Goal: Transaction & Acquisition: Purchase product/service

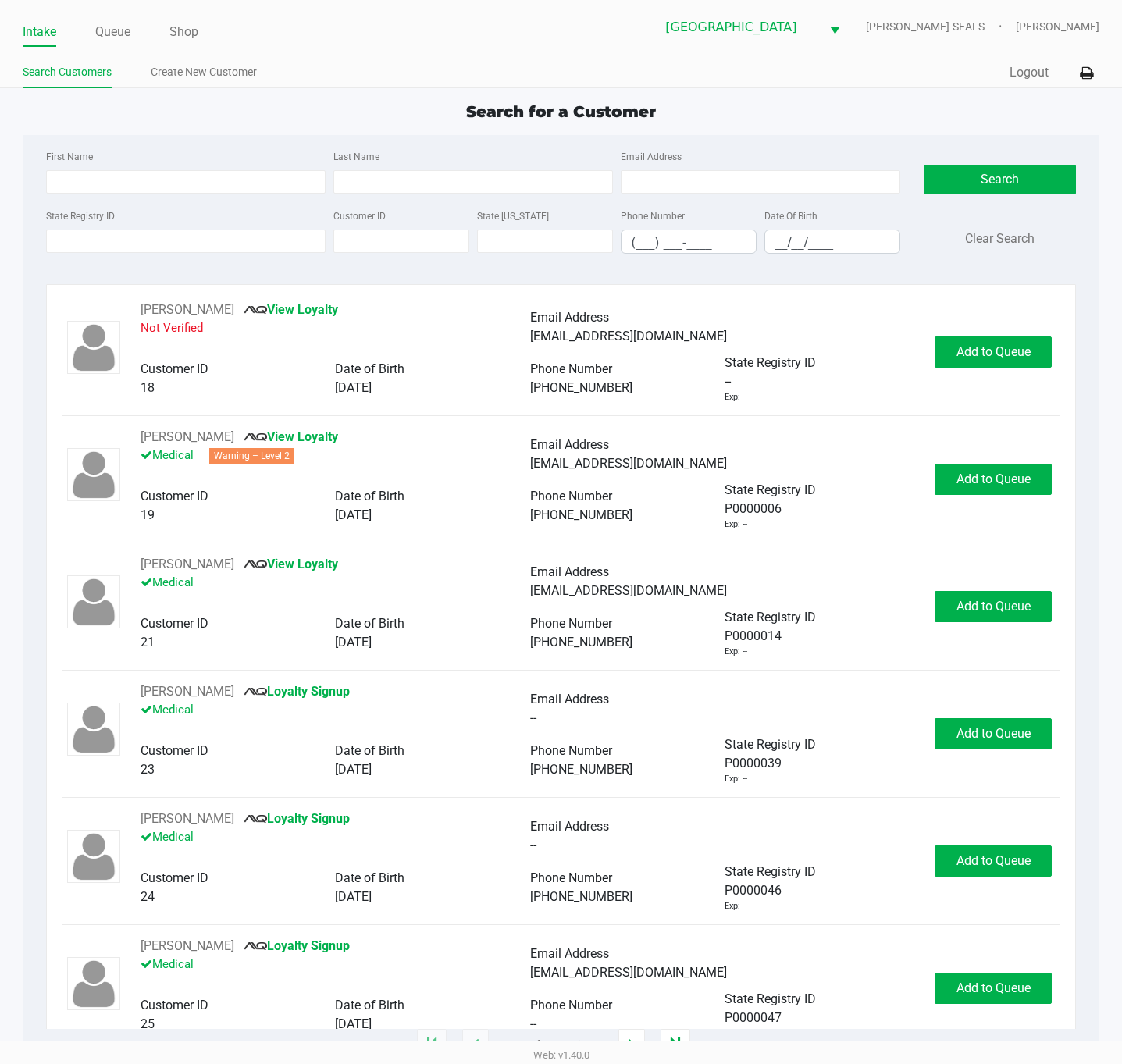
click at [112, 17] on div "Intake Queue Shop" at bounding box center [292, 31] width 539 height 29
click at [103, 26] on link "Queue" at bounding box center [113, 31] width 35 height 22
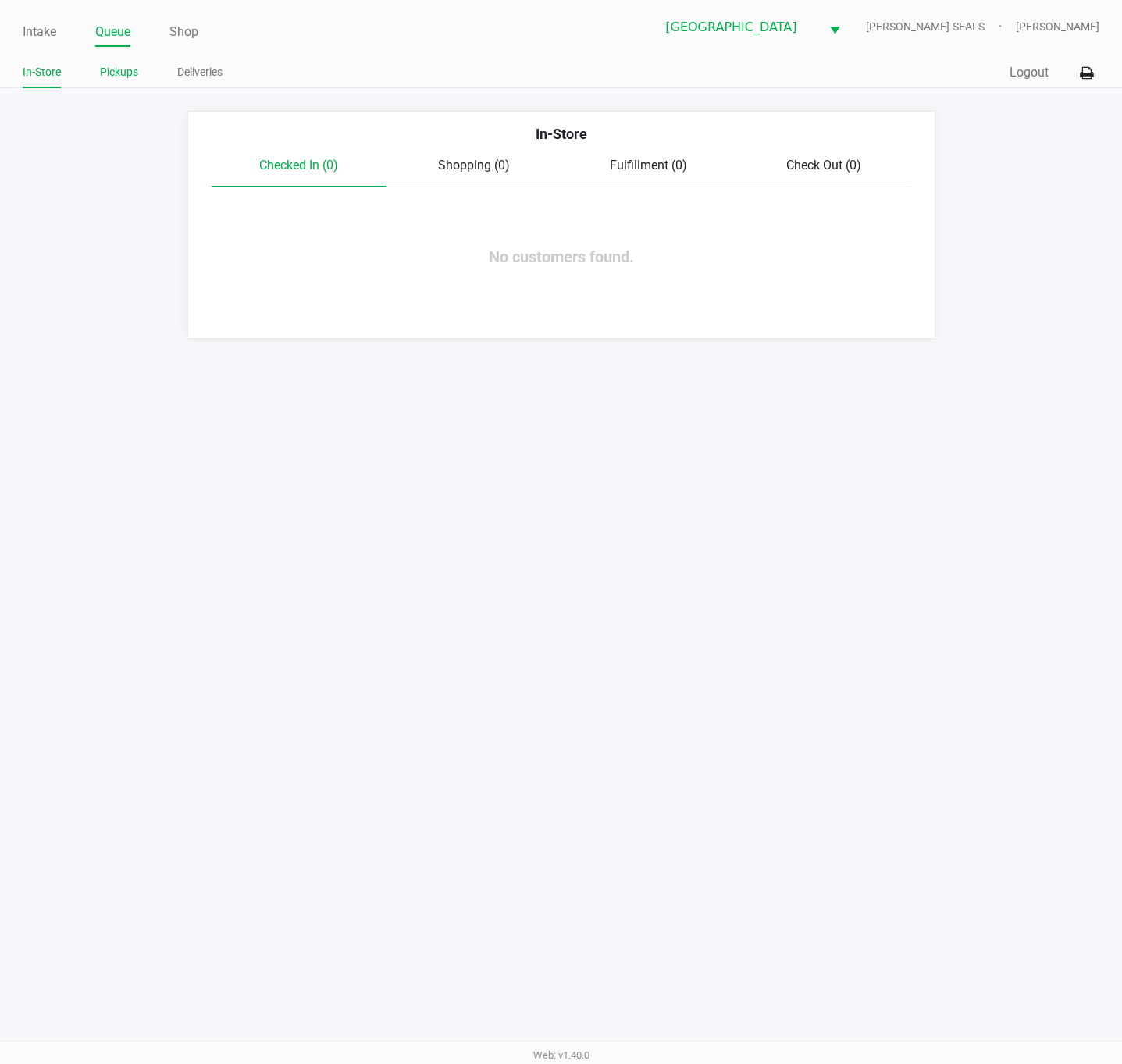
click at [119, 69] on link "Pickups" at bounding box center [119, 72] width 38 height 19
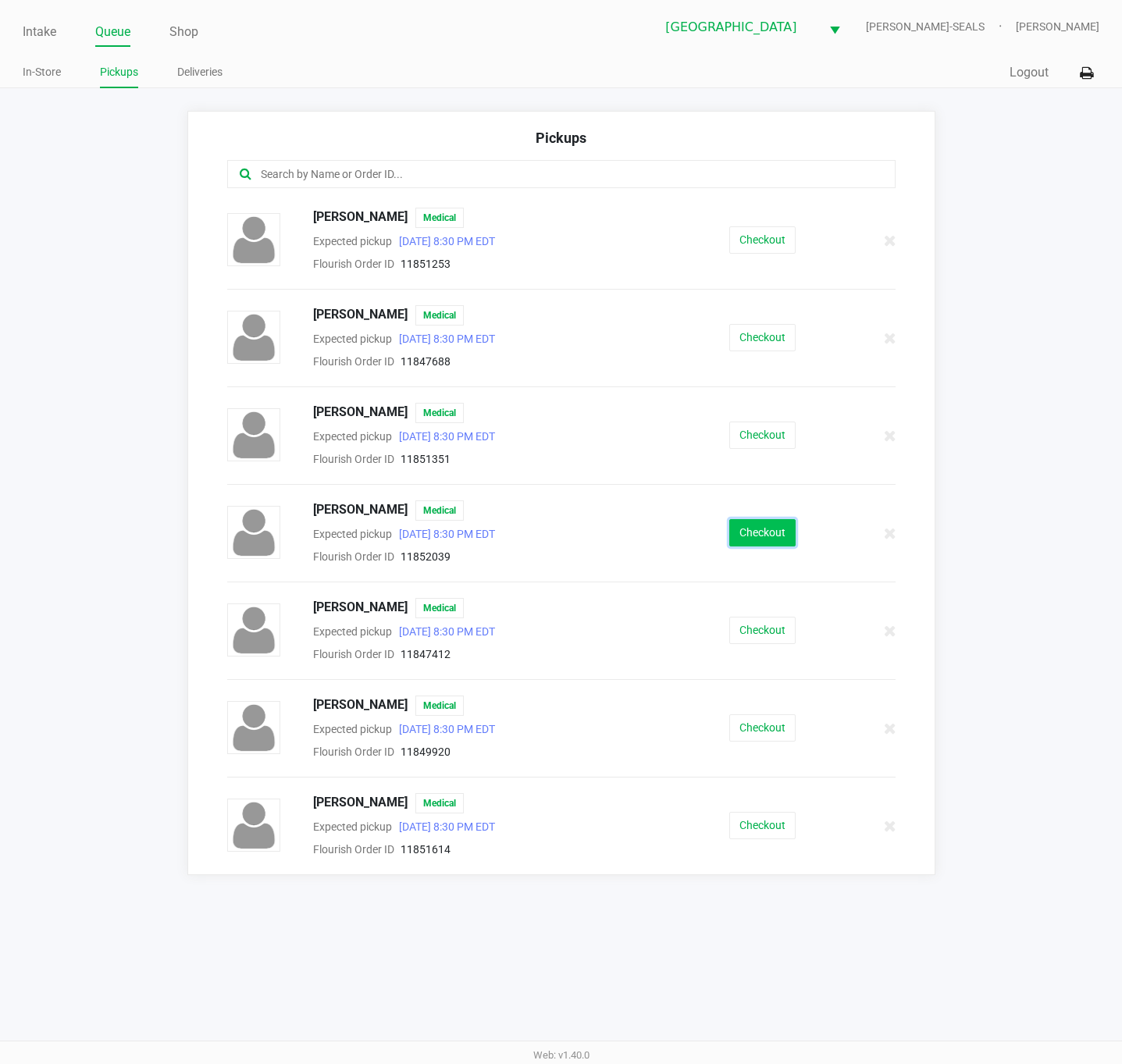
click at [748, 545] on button "Checkout" at bounding box center [762, 532] width 66 height 27
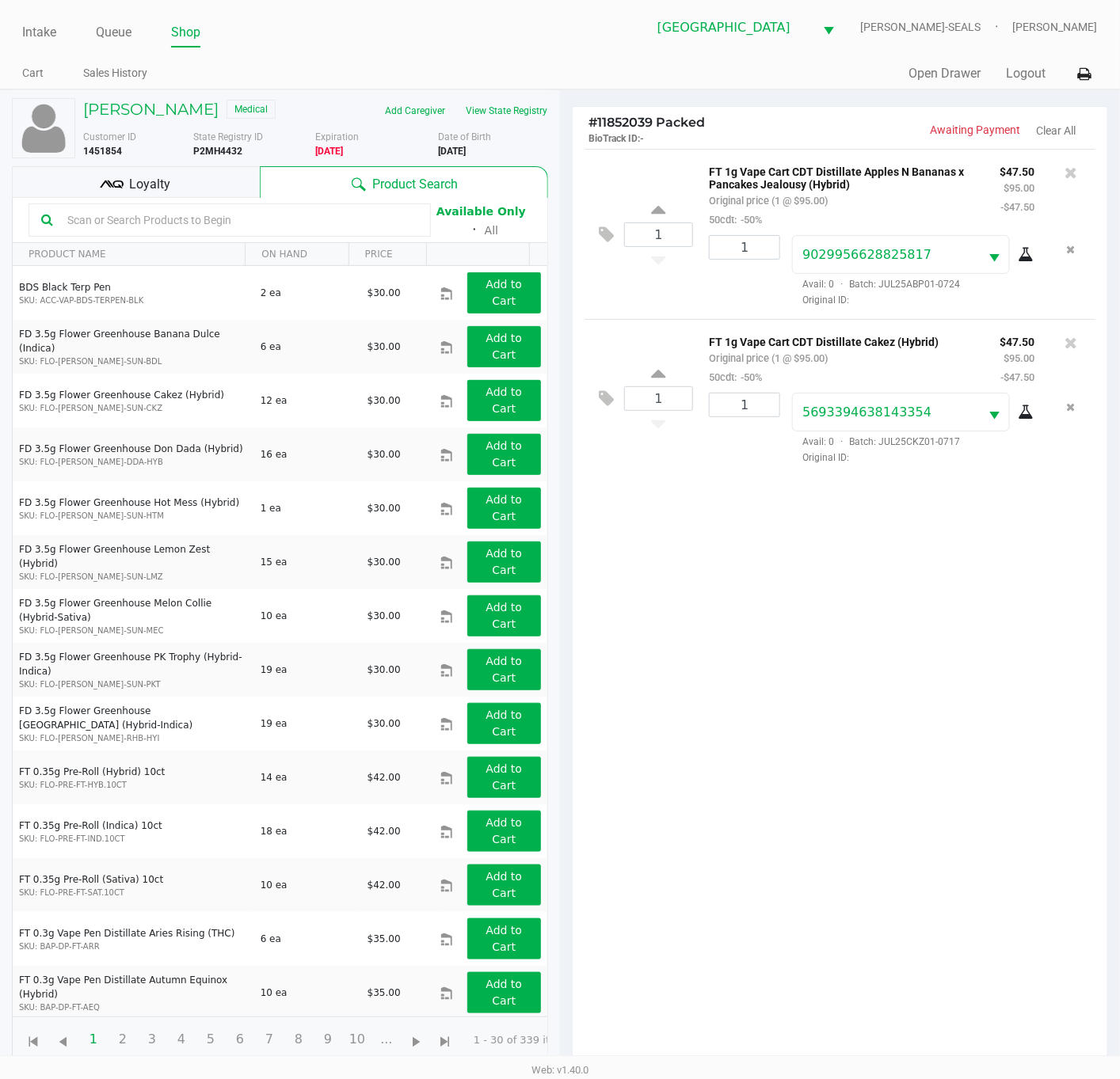
click at [240, 185] on div "Loyalty" at bounding box center [136, 182] width 248 height 32
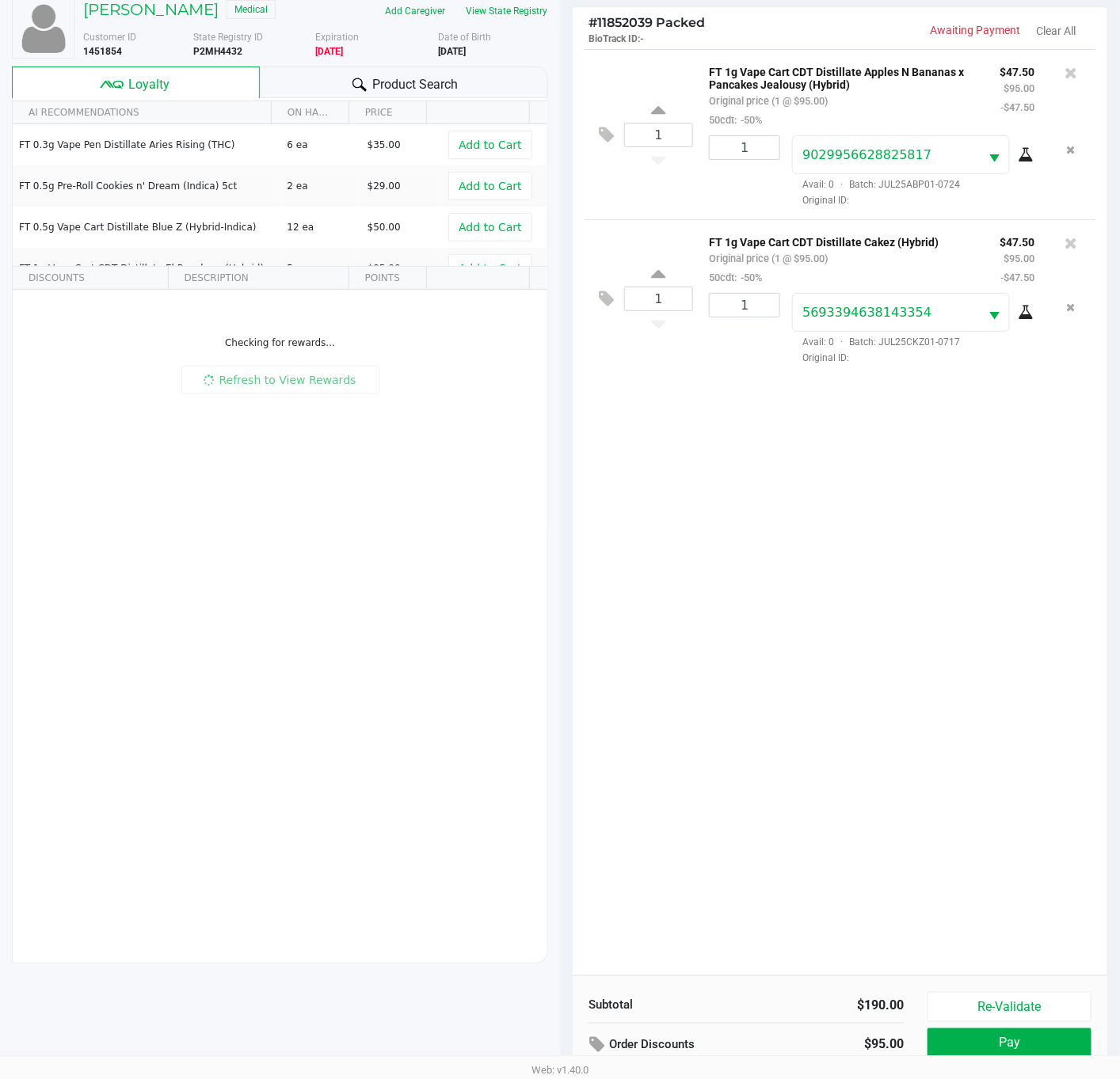
scroll to position [174, 0]
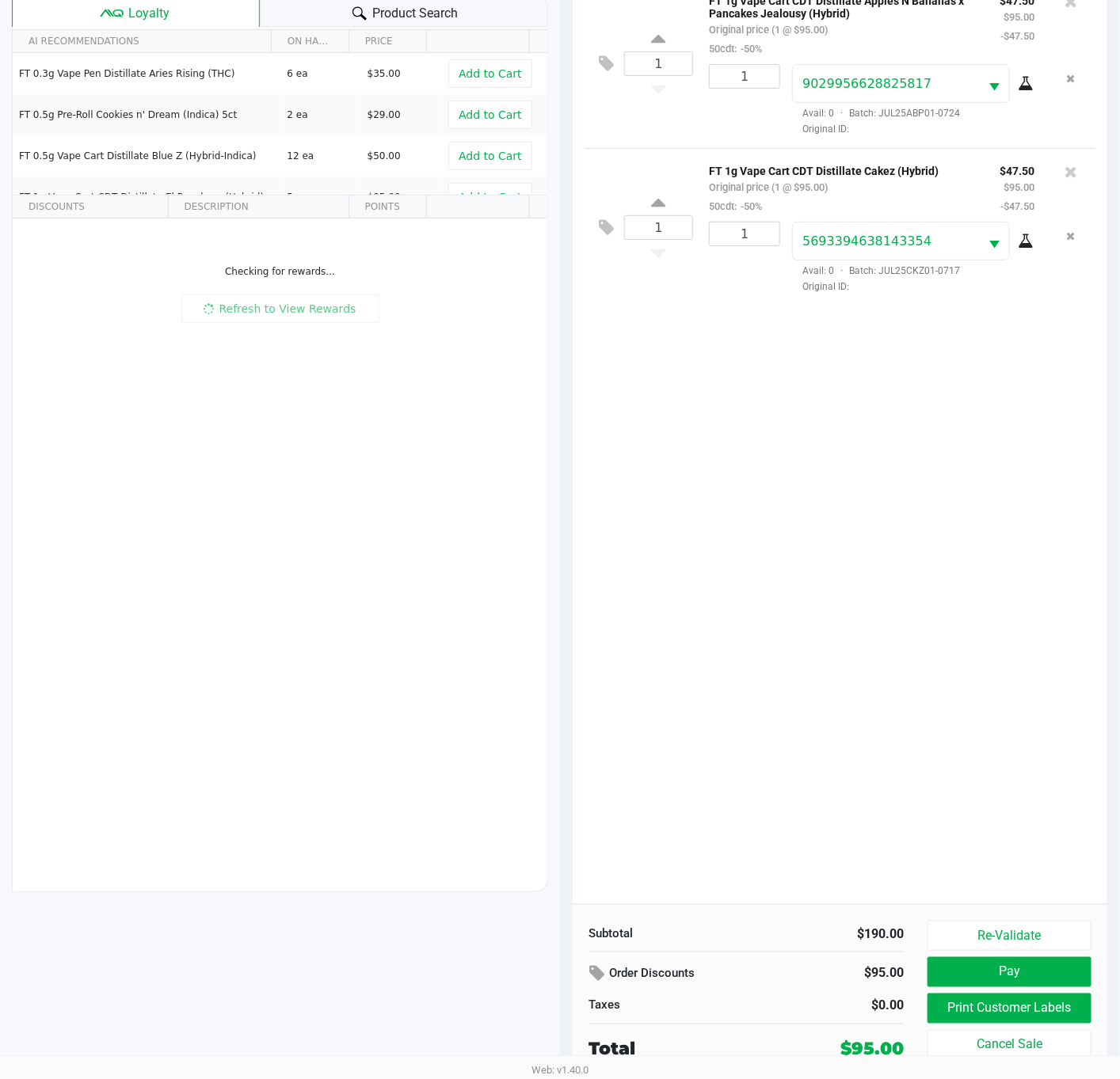
click at [823, 663] on div "1 FT 1g Vape Cart CDT Distillate Apples N Bananas x Pancakes Jealousy (Hybrid) …" at bounding box center [840, 441] width 534 height 926
click at [908, 745] on div "1 FT 1g Vape Cart CDT Distillate Apples N Bananas x Pancakes Jealousy (Hybrid) …" at bounding box center [840, 441] width 534 height 926
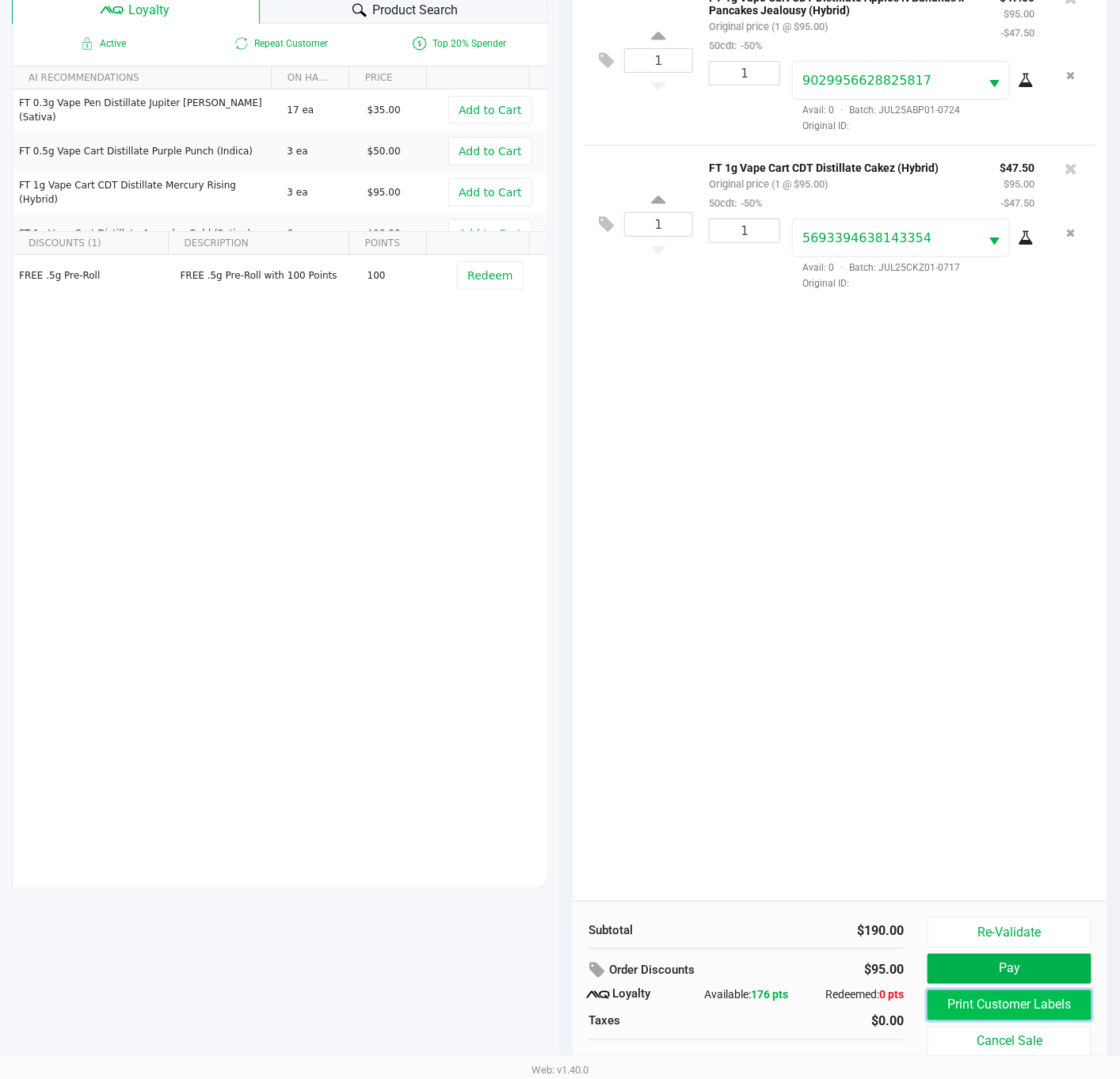
click at [1001, 1015] on button "Print Customer Labels" at bounding box center [1010, 1005] width 164 height 30
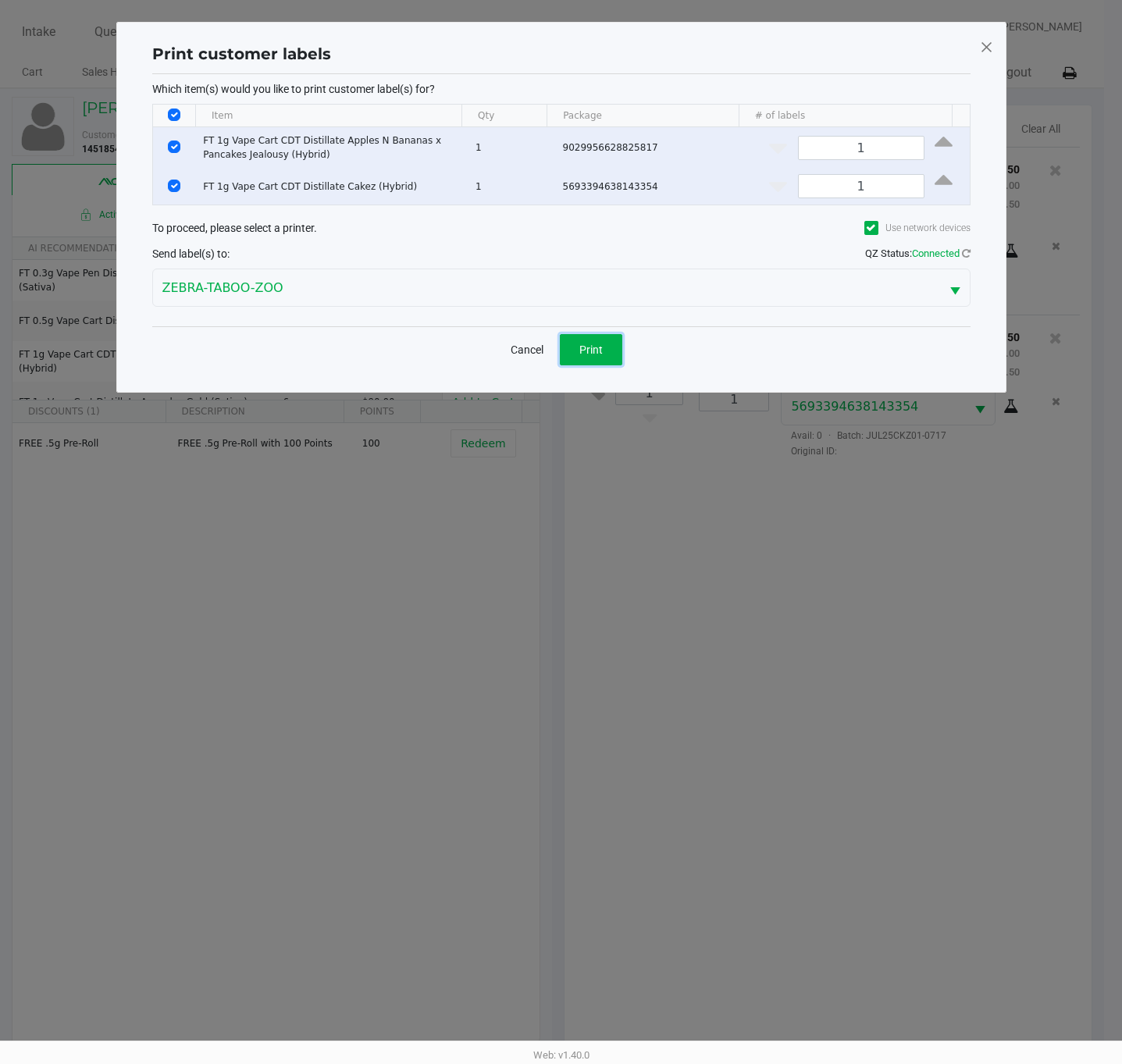
click at [581, 337] on button "Print" at bounding box center [591, 349] width 62 height 31
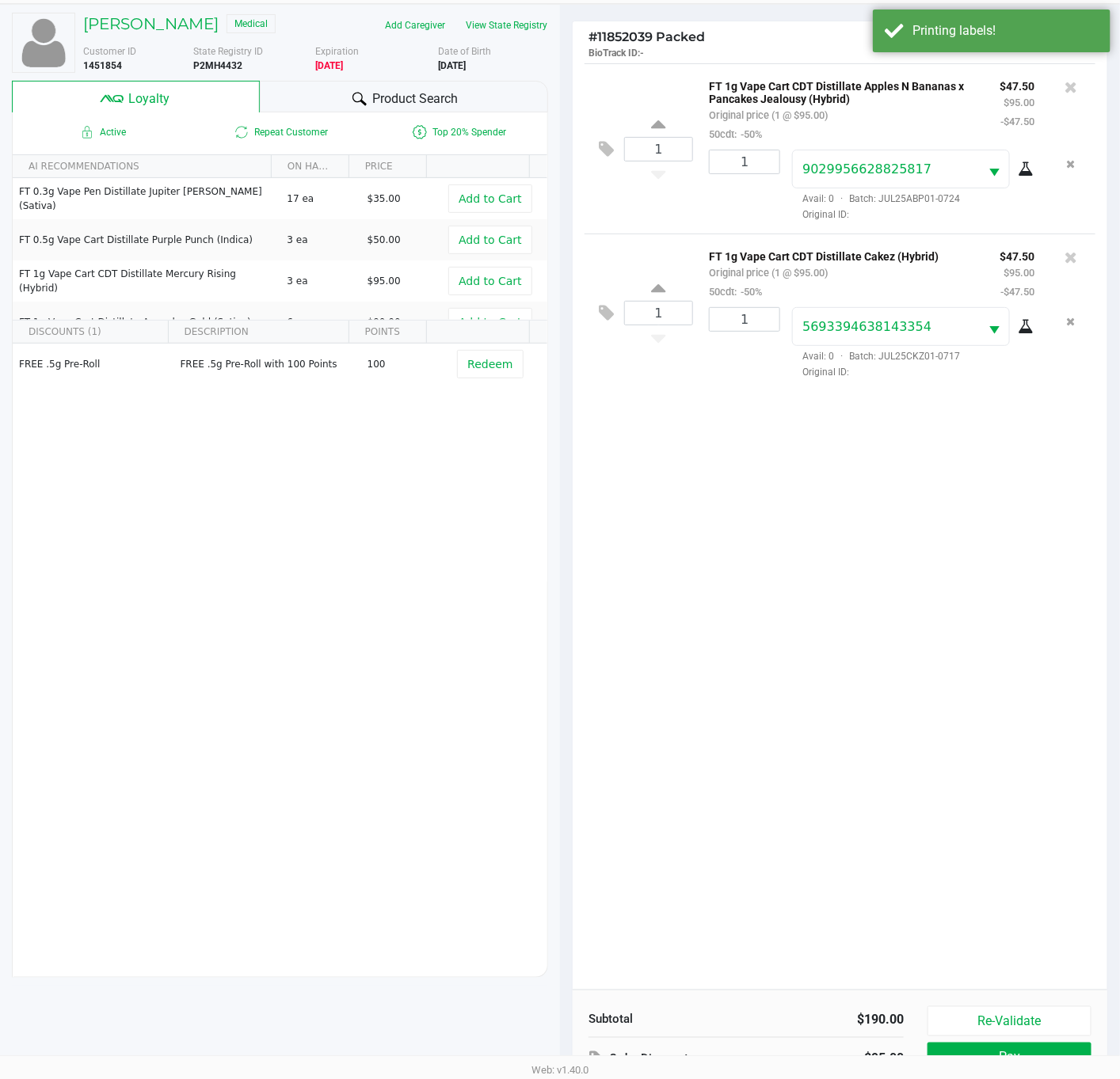
scroll to position [193, 0]
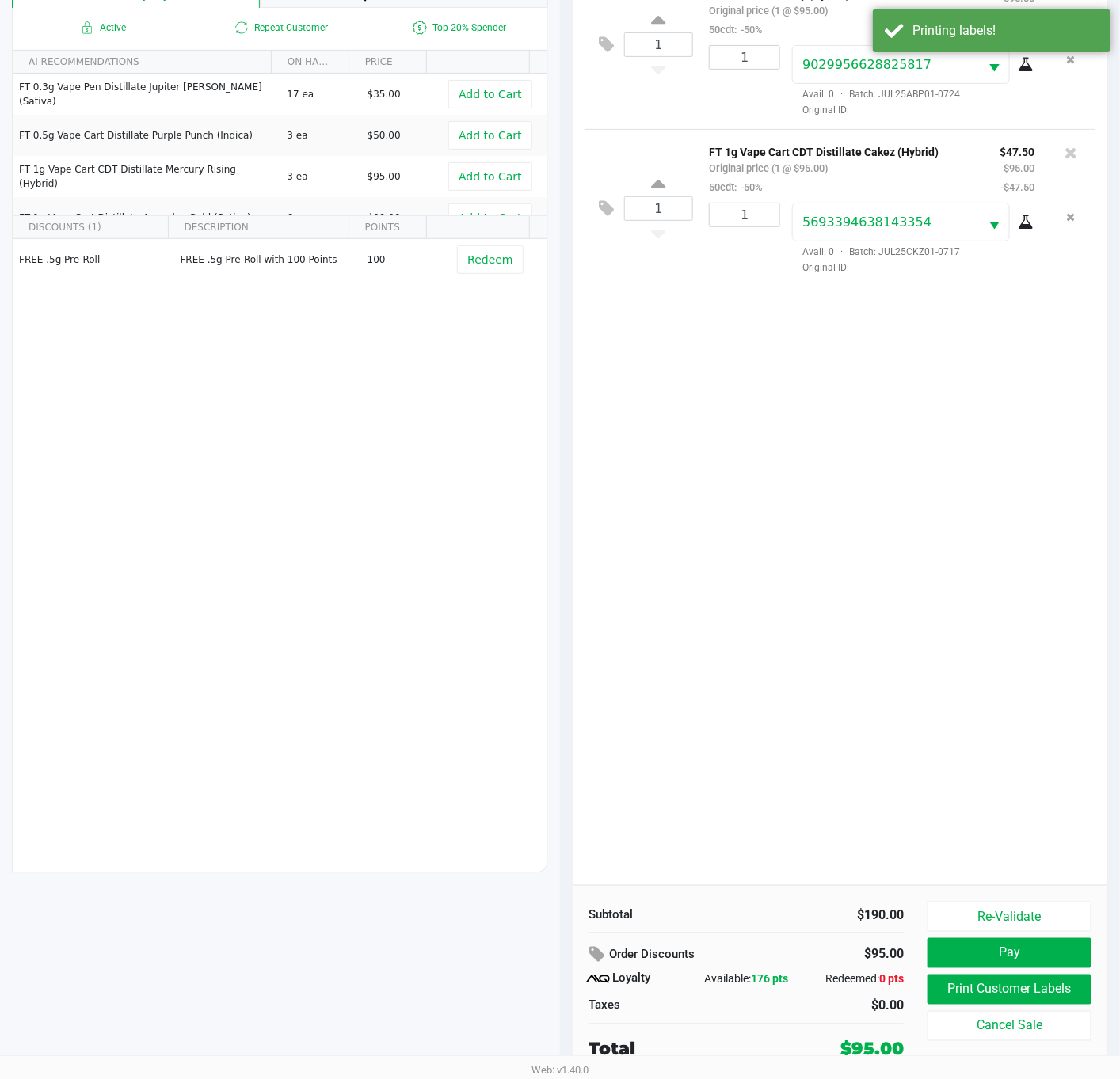
click at [798, 689] on div "1 FT 1g Vape Cart CDT Distillate Apples N Bananas x Pancakes Jealousy (Hybrid) …" at bounding box center [840, 421] width 534 height 926
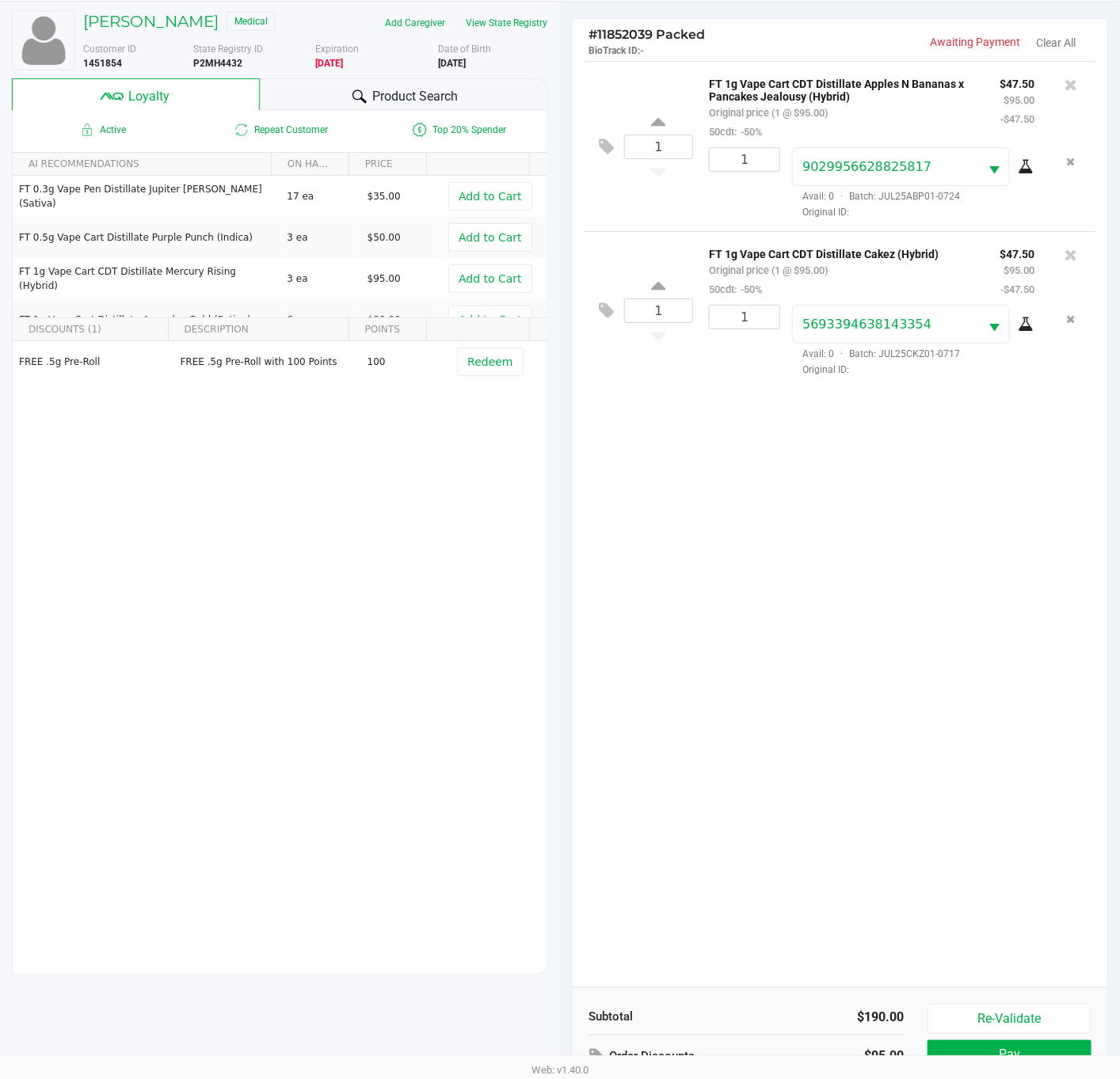
scroll to position [0, 0]
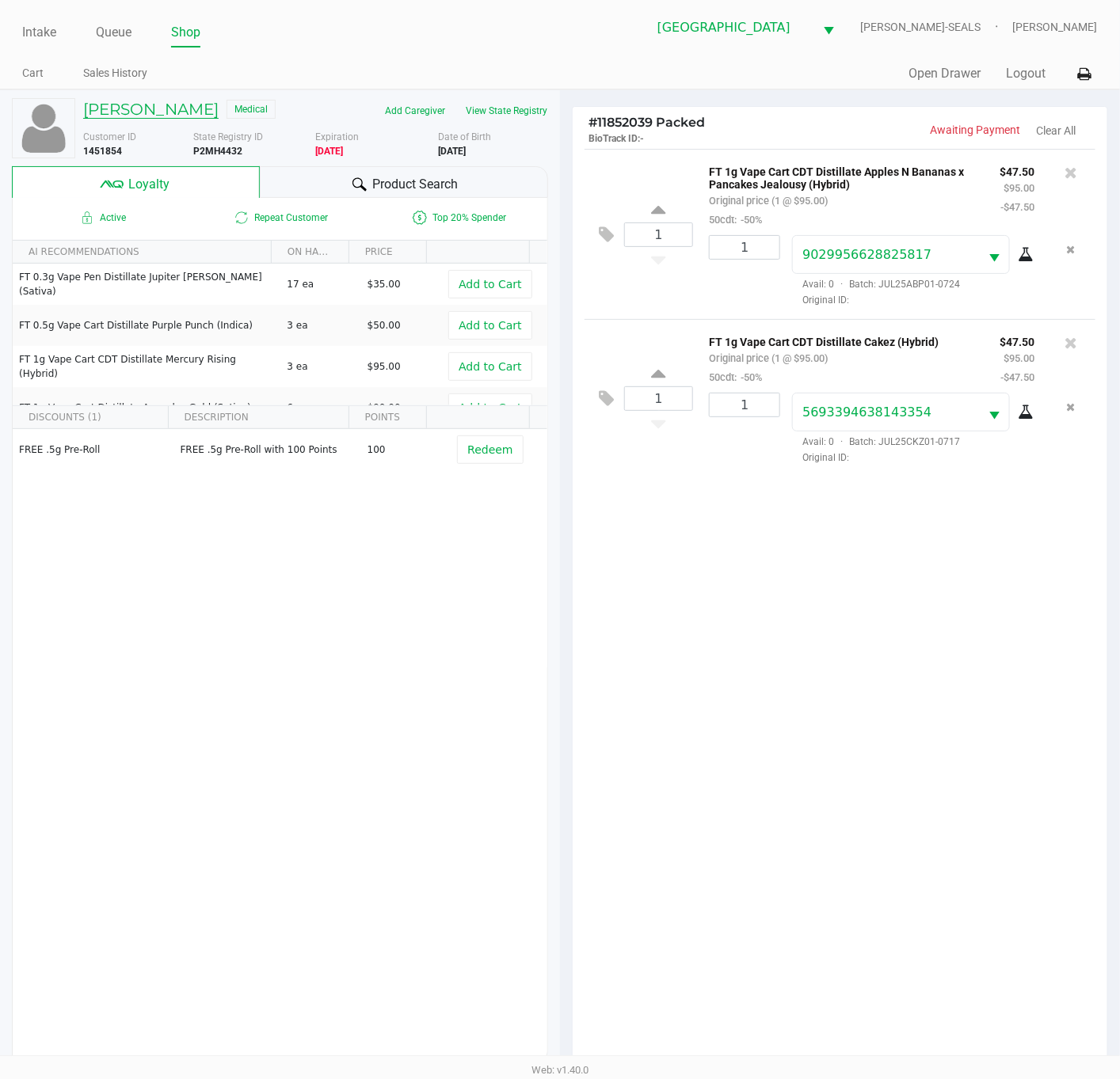
click at [111, 105] on h5 "[PERSON_NAME]" at bounding box center [150, 109] width 136 height 19
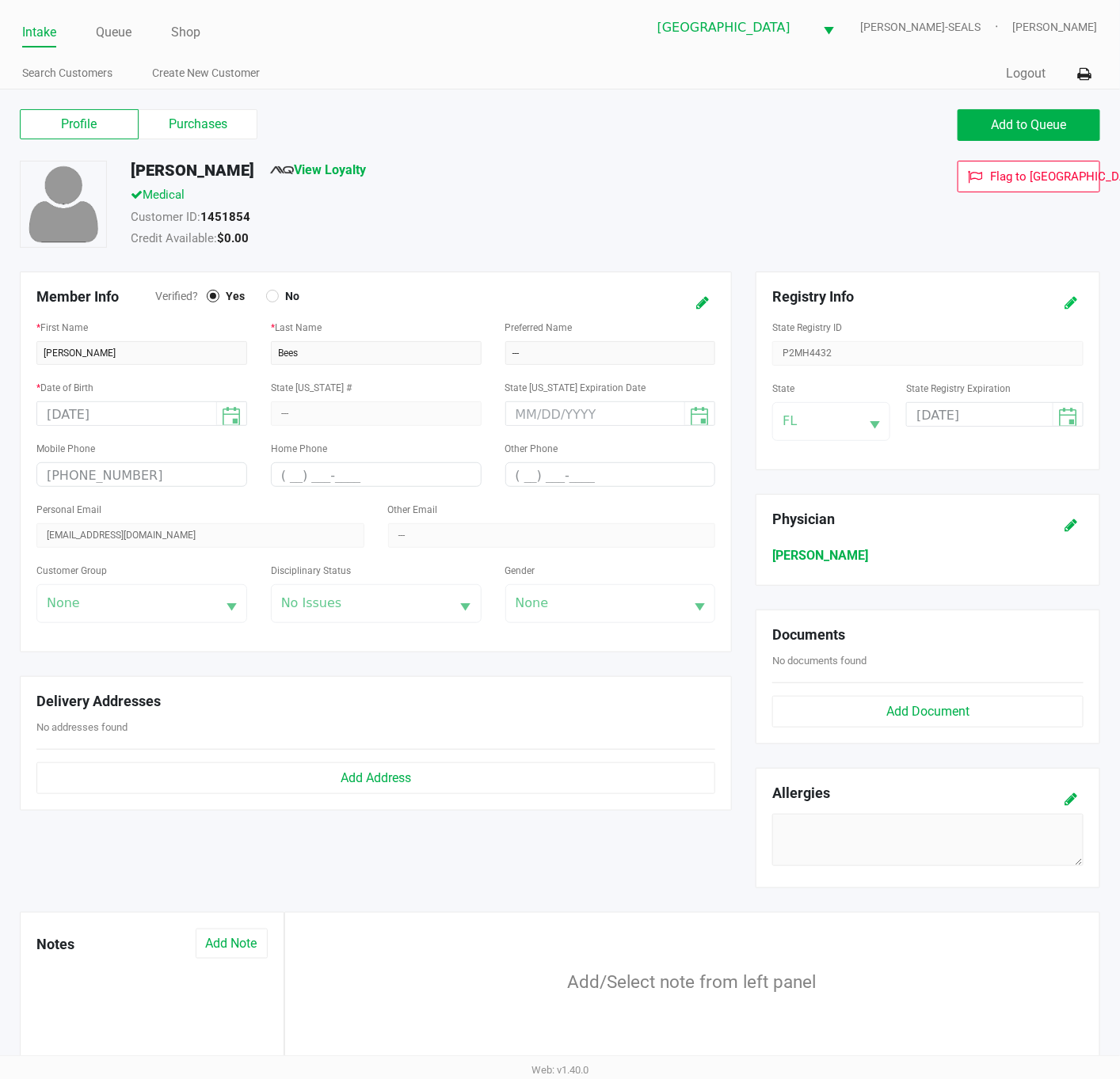
click at [1067, 309] on icon at bounding box center [1070, 304] width 13 height 11
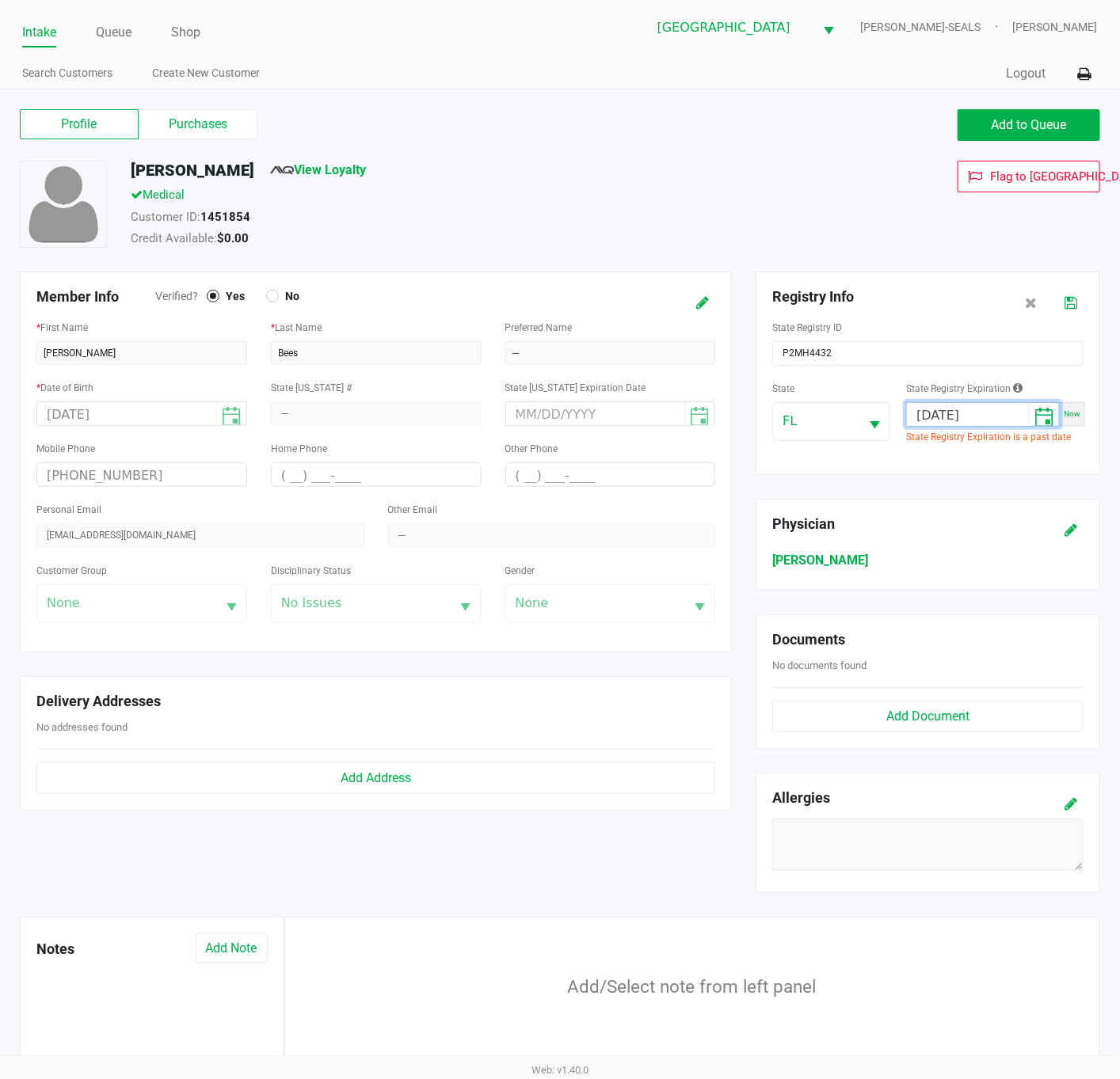
click at [977, 412] on input "[DATE]" at bounding box center [967, 415] width 122 height 24
click at [920, 408] on input "[DATE]" at bounding box center [967, 415] width 122 height 24
click at [961, 406] on input "[DATE]" at bounding box center [967, 415] width 122 height 24
click at [961, 407] on input "[DATE]" at bounding box center [967, 415] width 122 height 24
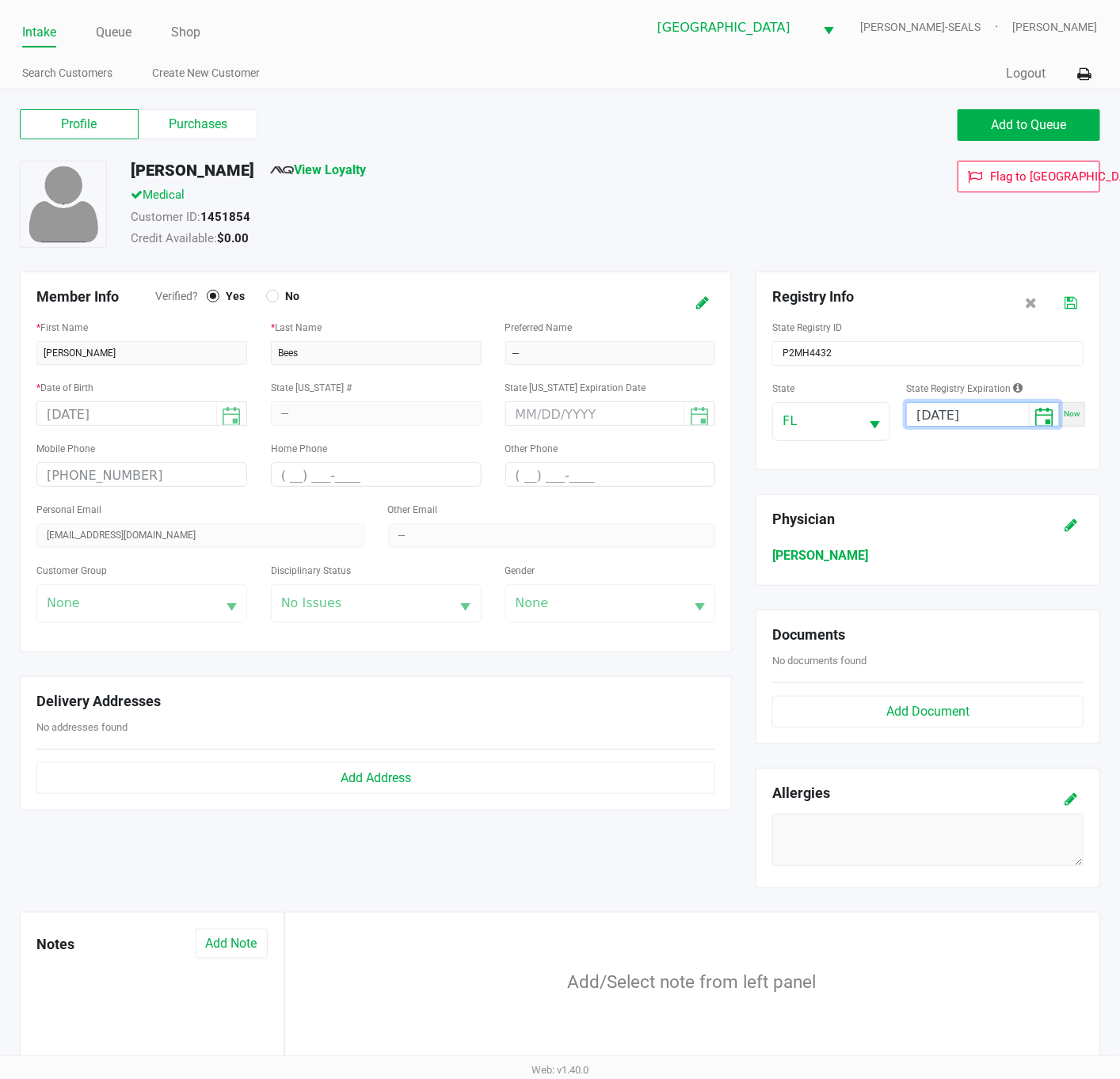
type input "[DATE]"
drag, startPoint x: 1075, startPoint y: 300, endPoint x: 965, endPoint y: 233, distance: 128.8
click at [1072, 298] on icon at bounding box center [1070, 304] width 13 height 11
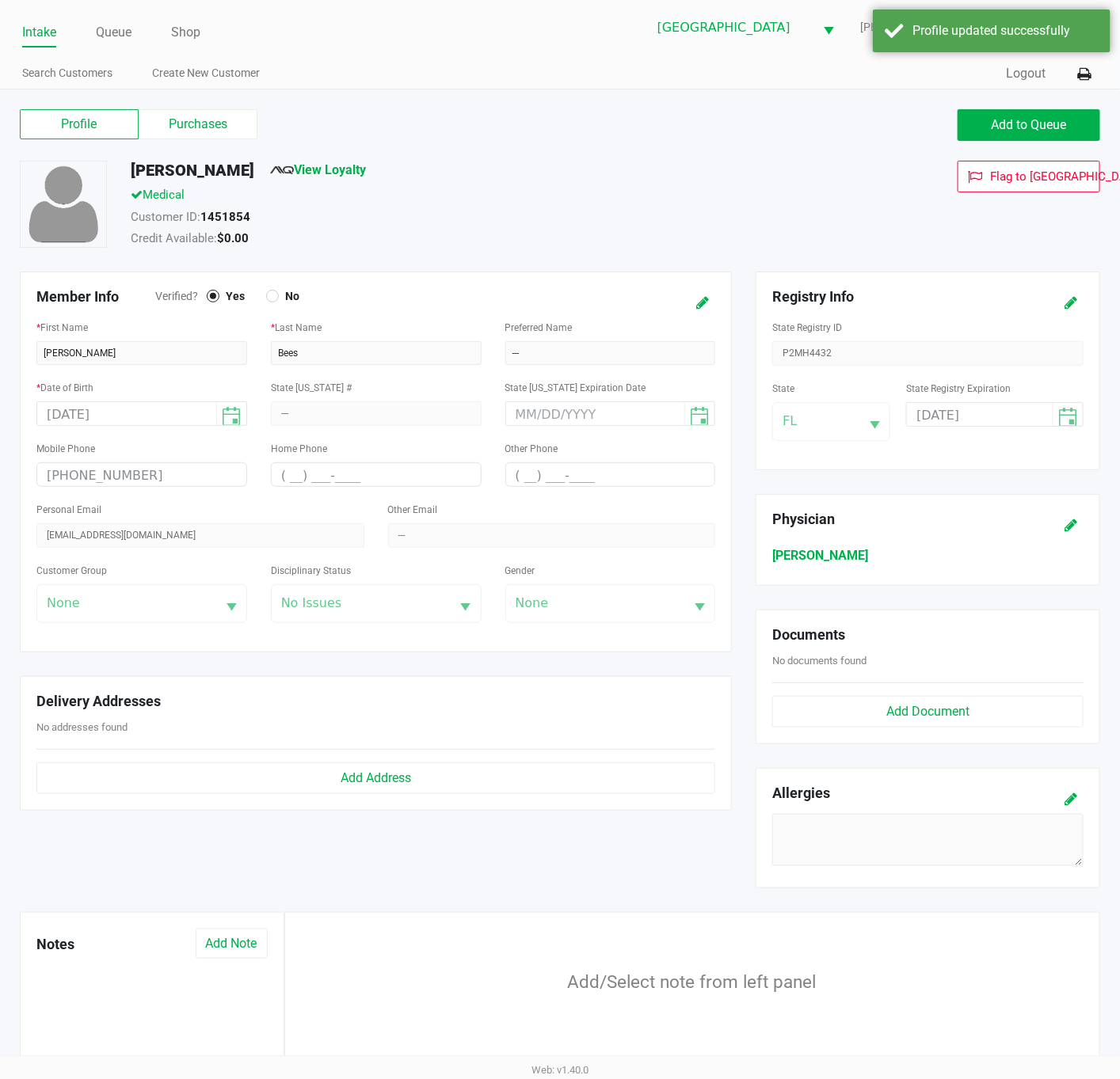
click at [659, 208] on div "Customer ID: 1451854" at bounding box center [449, 218] width 662 height 22
click at [222, 122] on label "Purchases" at bounding box center [198, 124] width 119 height 30
click at [0, 0] on 1 "Purchases" at bounding box center [0, 0] width 0 height 0
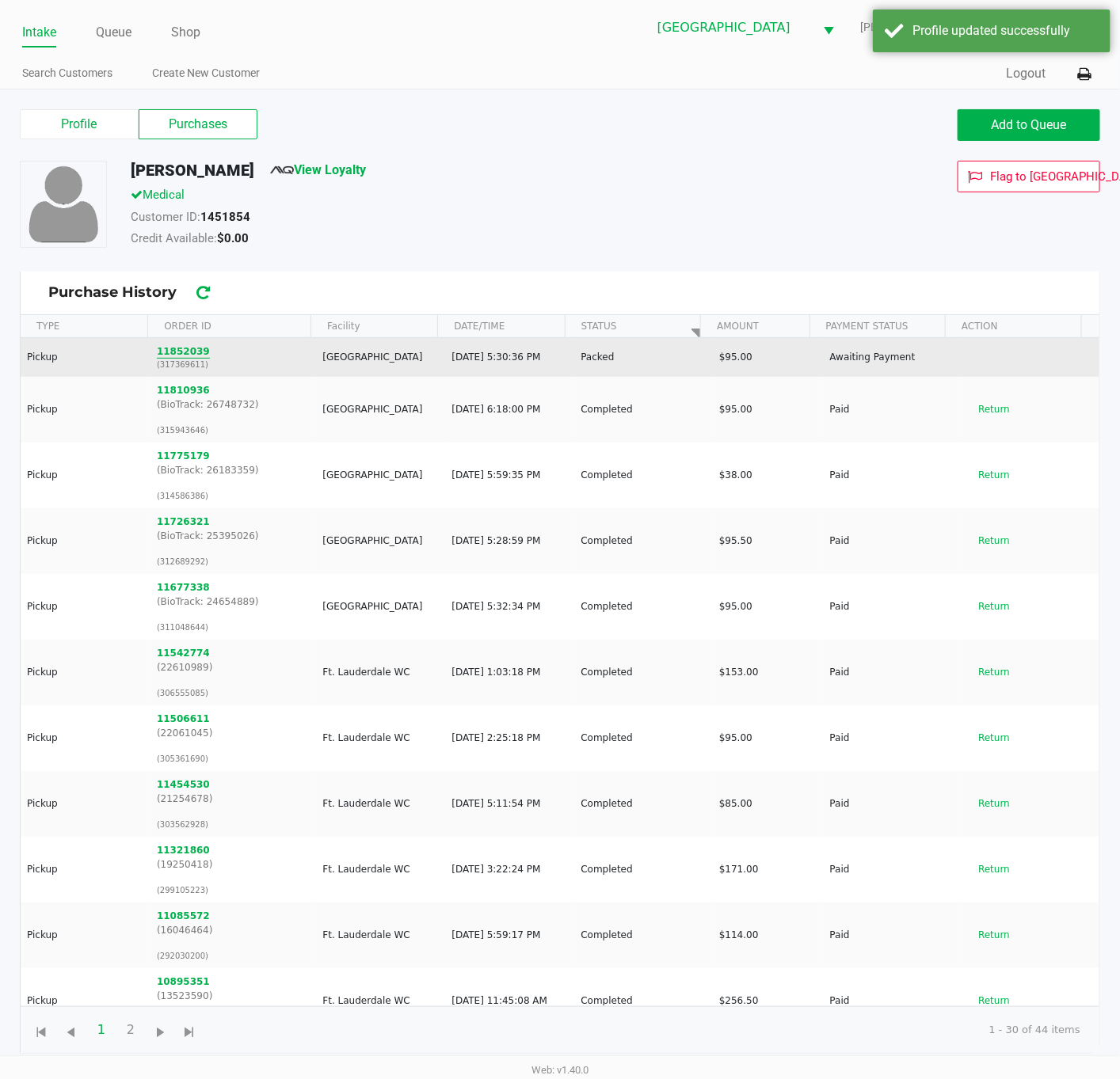
click at [169, 352] on button "11852039" at bounding box center [183, 352] width 53 height 15
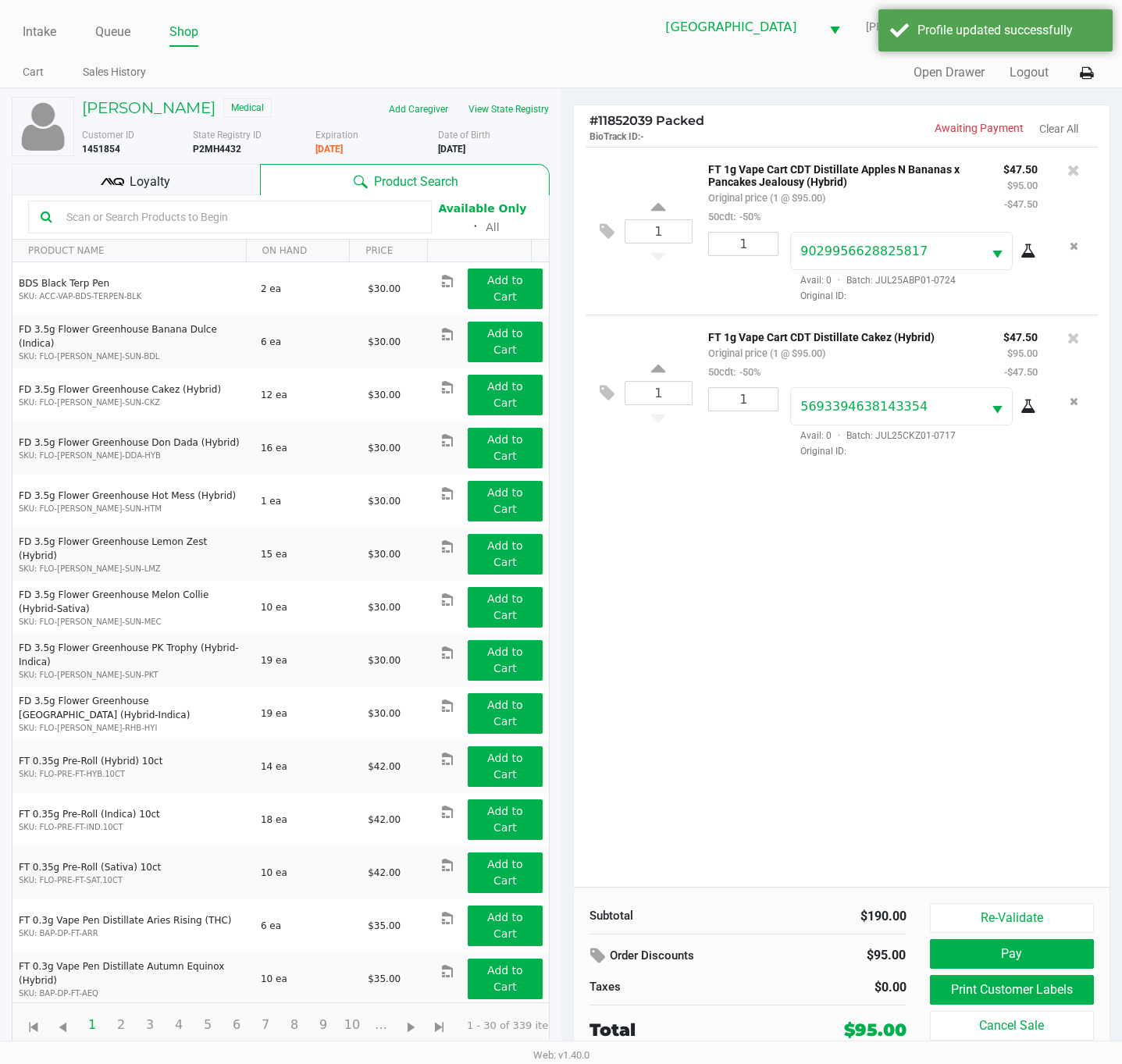
click at [707, 656] on div "1 FT 1g Vape Cart CDT Distillate Apples N Bananas x Pancakes Jealousy (Hybrid) …" at bounding box center [843, 516] width 537 height 740
click at [223, 192] on div "Loyalty" at bounding box center [136, 179] width 248 height 31
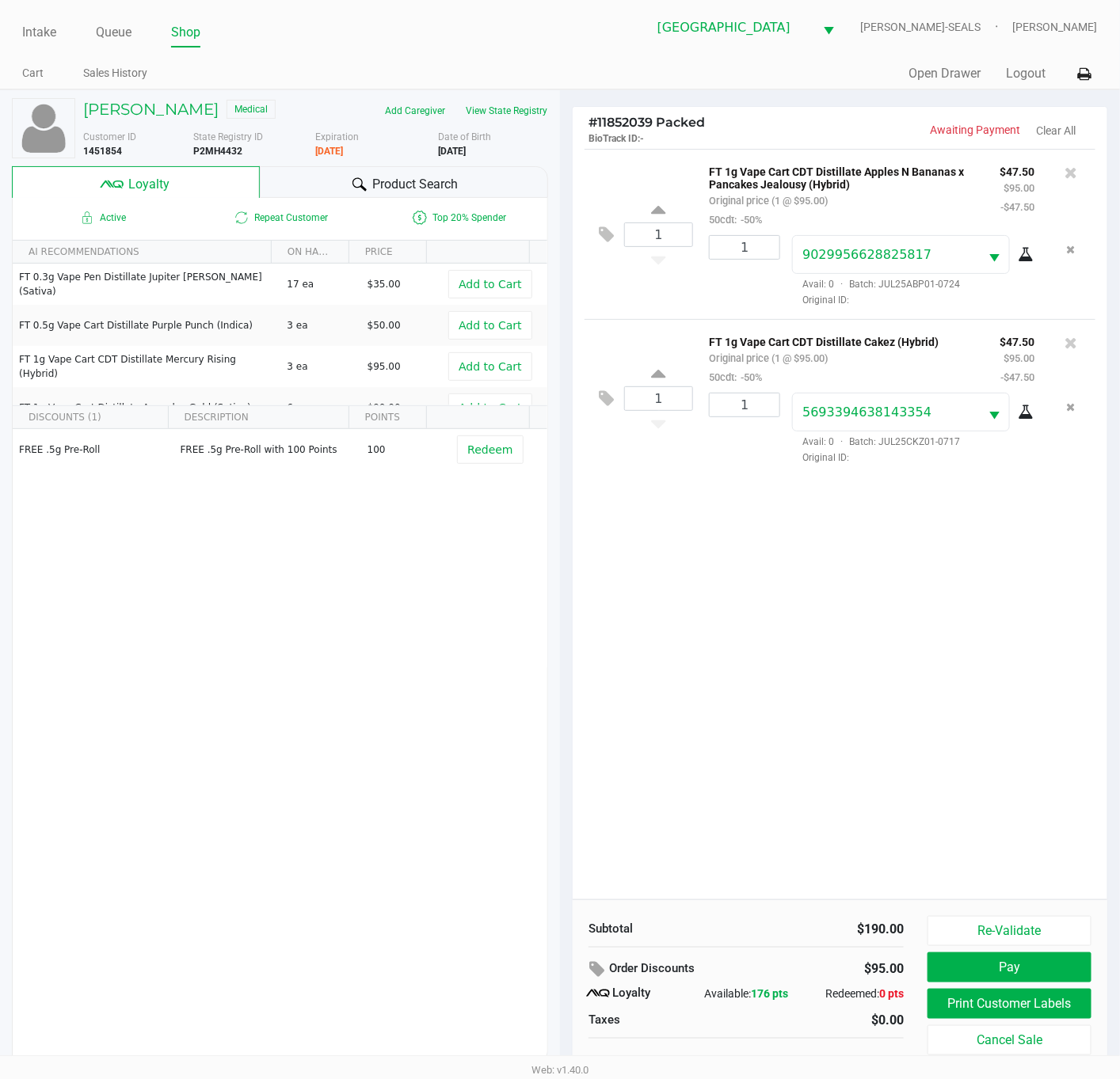
click at [838, 687] on div "1 FT 1g Vape Cart CDT Distillate Apples N Bananas x Pancakes Jealousy (Hybrid) …" at bounding box center [840, 524] width 534 height 750
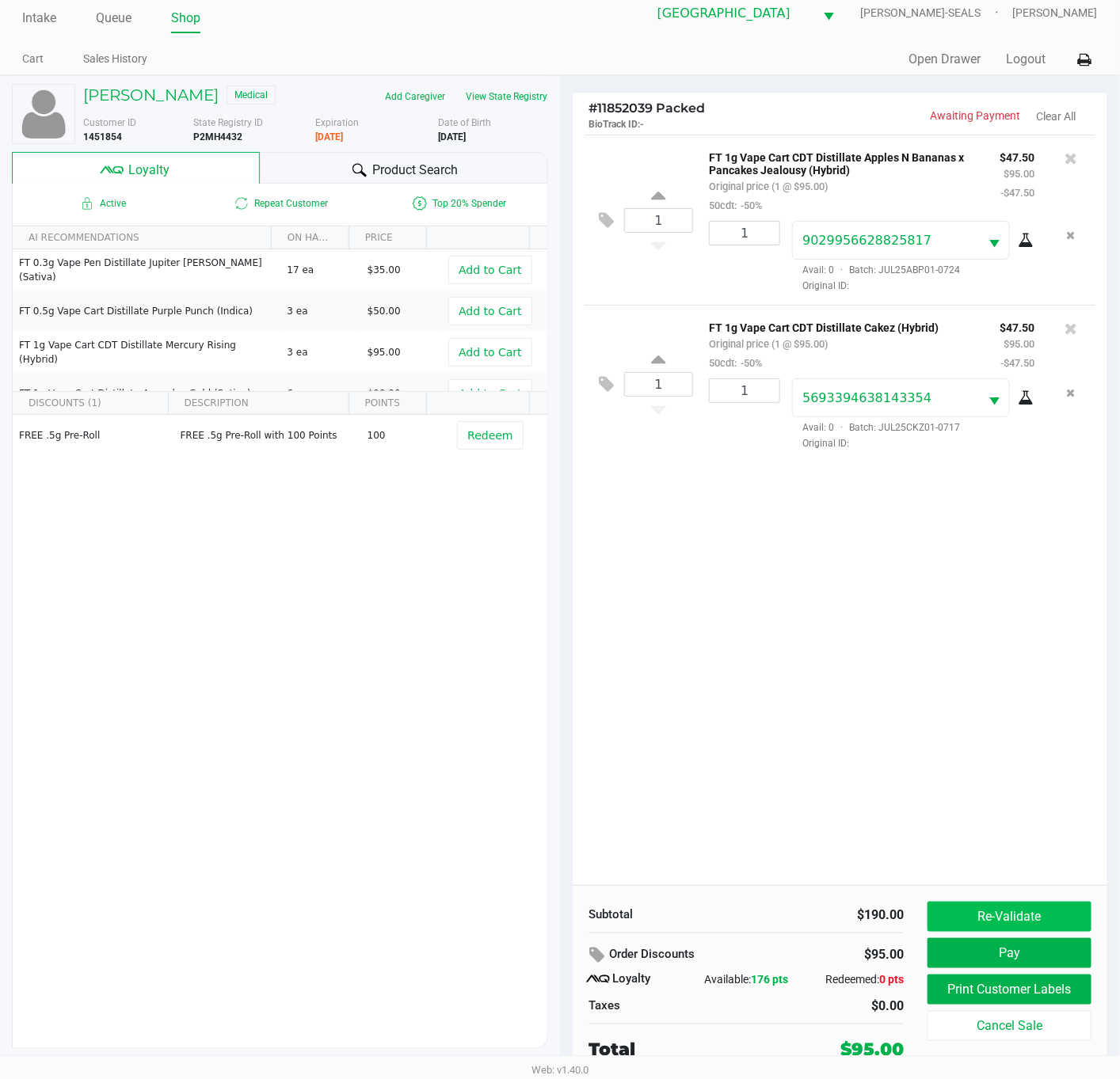
scroll to position [17, 0]
drag, startPoint x: 972, startPoint y: 818, endPoint x: 1019, endPoint y: 926, distance: 117.8
click at [979, 819] on div "1 FT 1g Vape Cart CDT Distillate Apples N Bananas x Pancakes Jealousy (Hybrid) …" at bounding box center [840, 510] width 534 height 750
click at [1025, 950] on button "Pay" at bounding box center [1010, 952] width 164 height 30
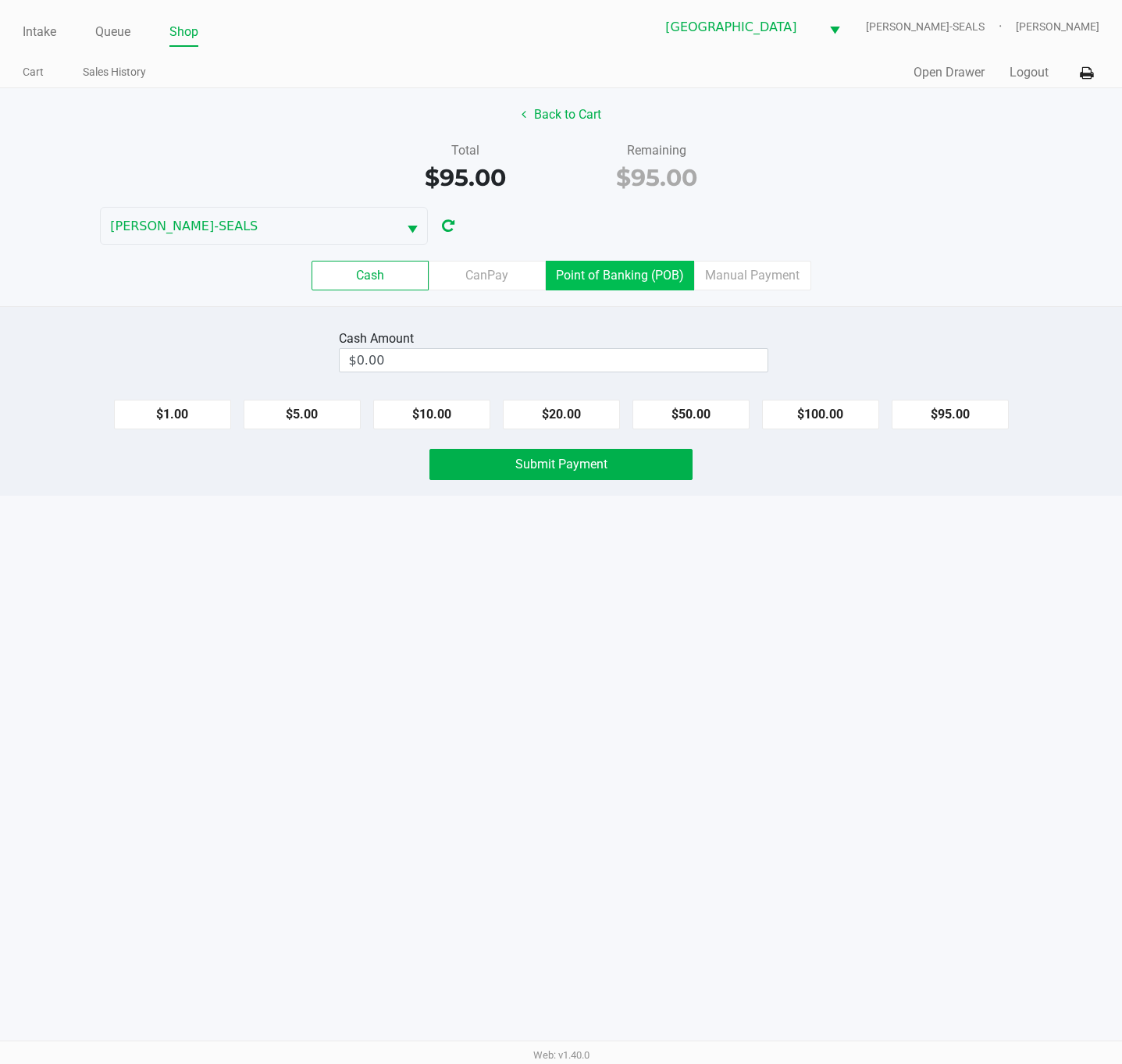
click at [621, 274] on label "Point of Banking (POB)" at bounding box center [619, 275] width 148 height 30
click at [0, 0] on 7 "Point of Banking (POB)" at bounding box center [0, 0] width 0 height 0
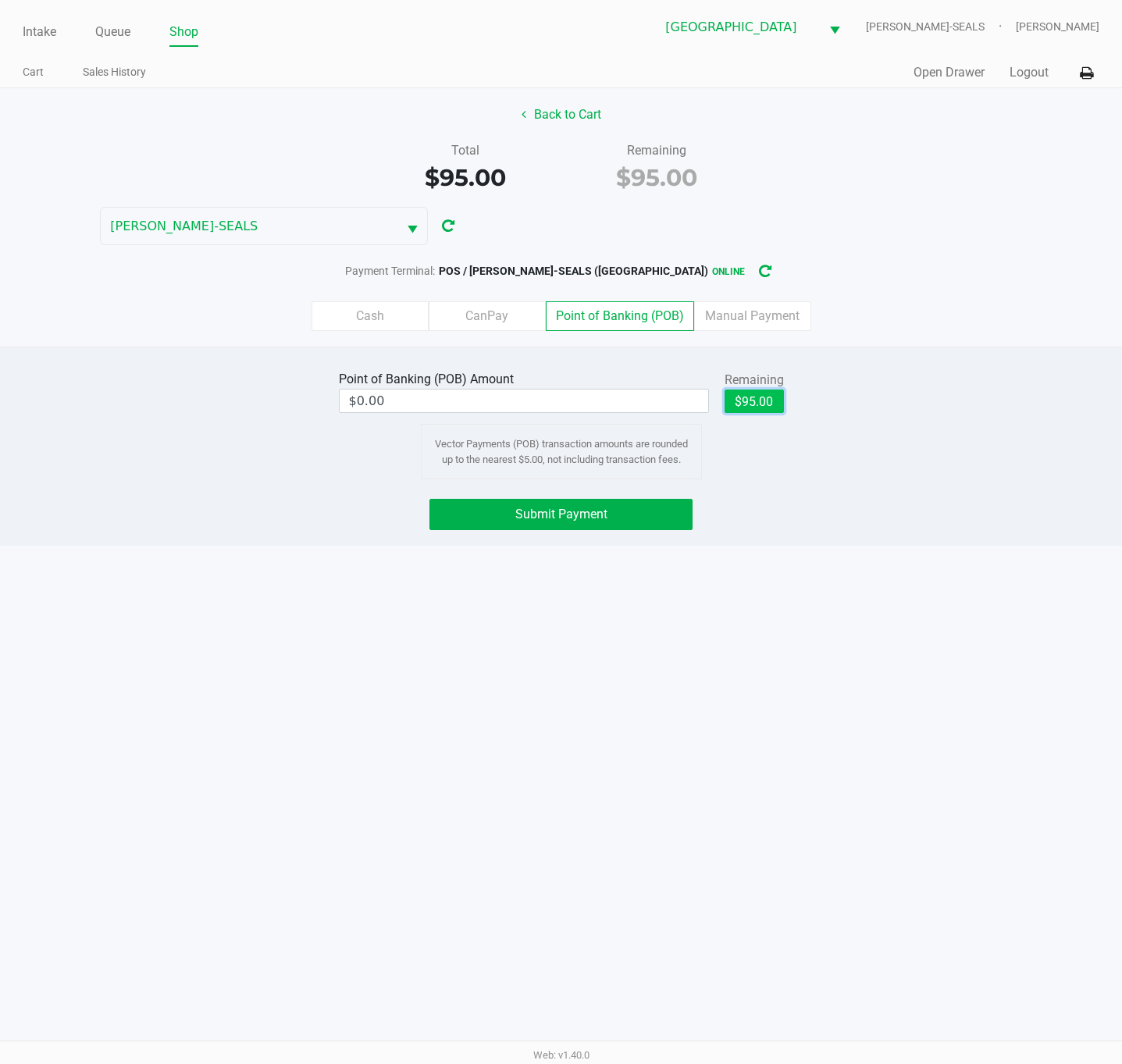
click at [760, 408] on button "$95.00" at bounding box center [754, 400] width 59 height 23
type input "$95.00"
click at [628, 520] on button "Submit Payment" at bounding box center [561, 514] width 263 height 31
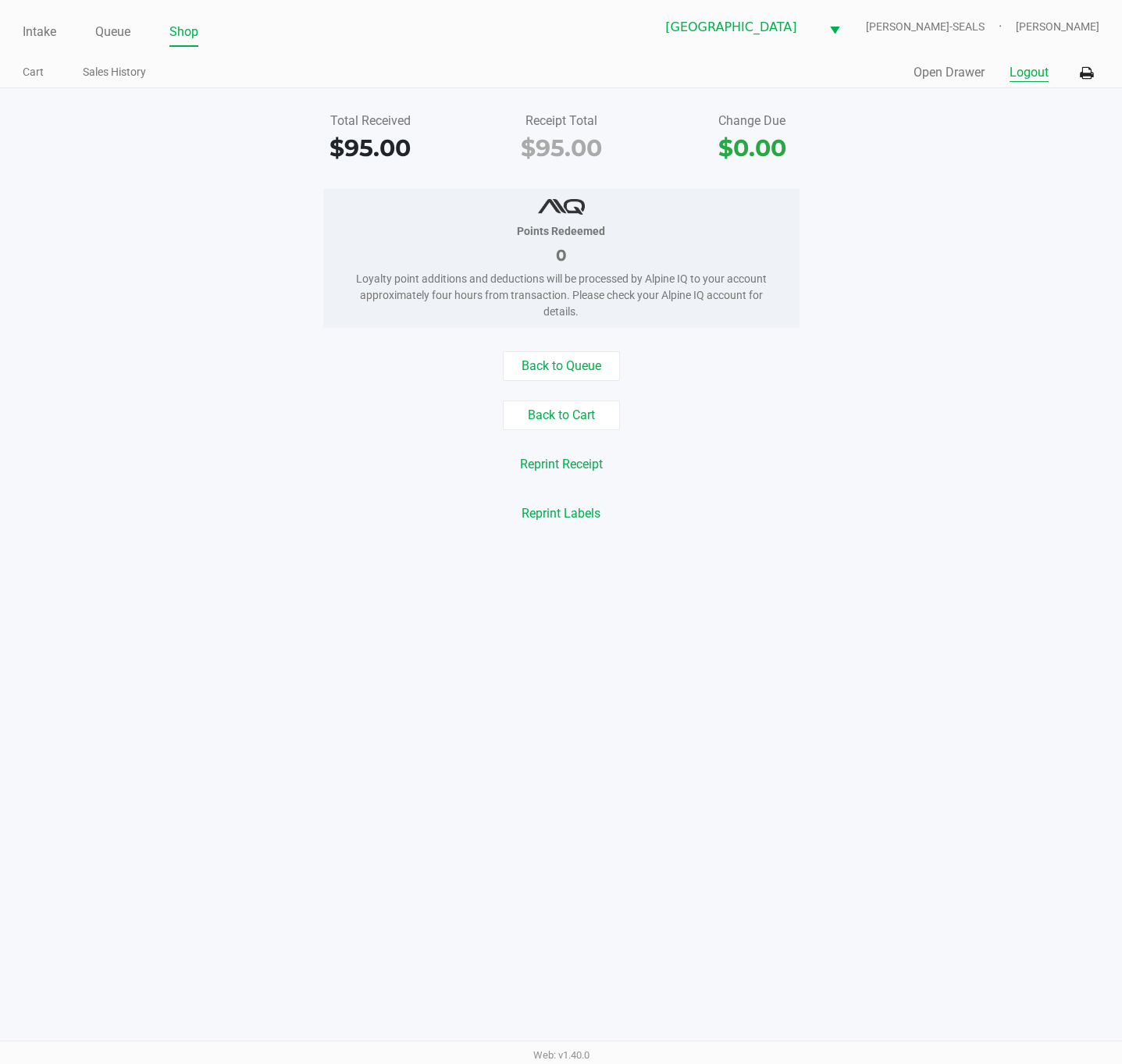
click at [1014, 76] on button "Logout" at bounding box center [1029, 72] width 39 height 18
